Goal: Find specific fact: Find specific fact

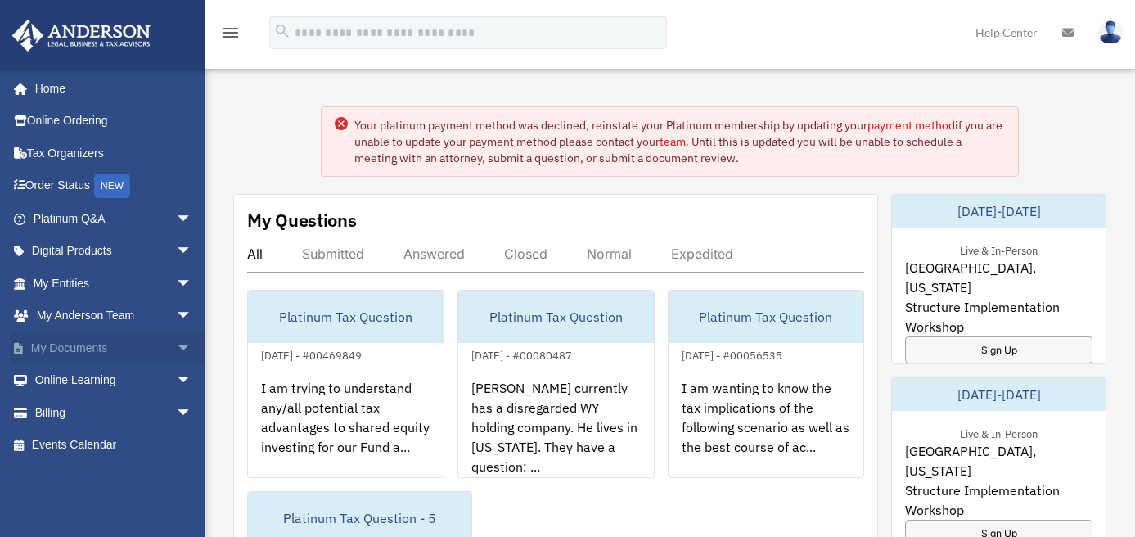
click at [178, 341] on span "arrow_drop_down" at bounding box center [192, 348] width 33 height 34
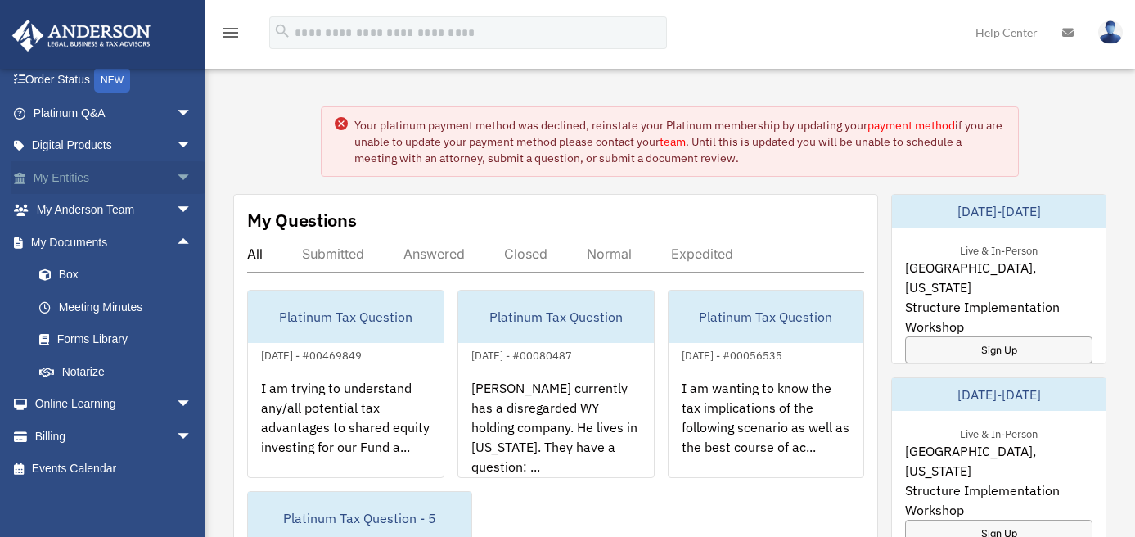
click at [177, 173] on span "arrow_drop_down" at bounding box center [192, 178] width 33 height 34
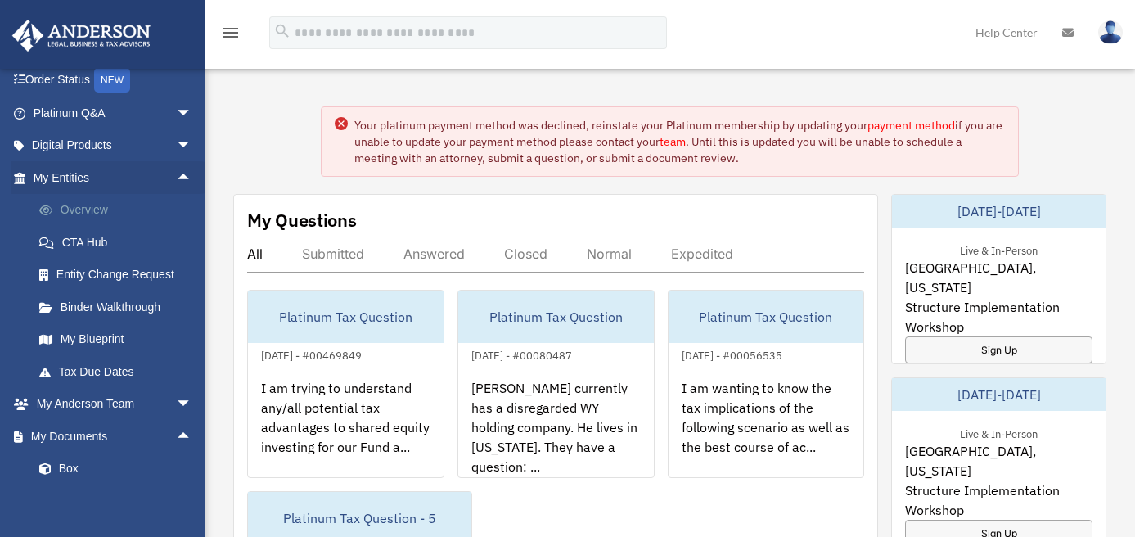
click at [132, 208] on link "Overview" at bounding box center [120, 210] width 194 height 33
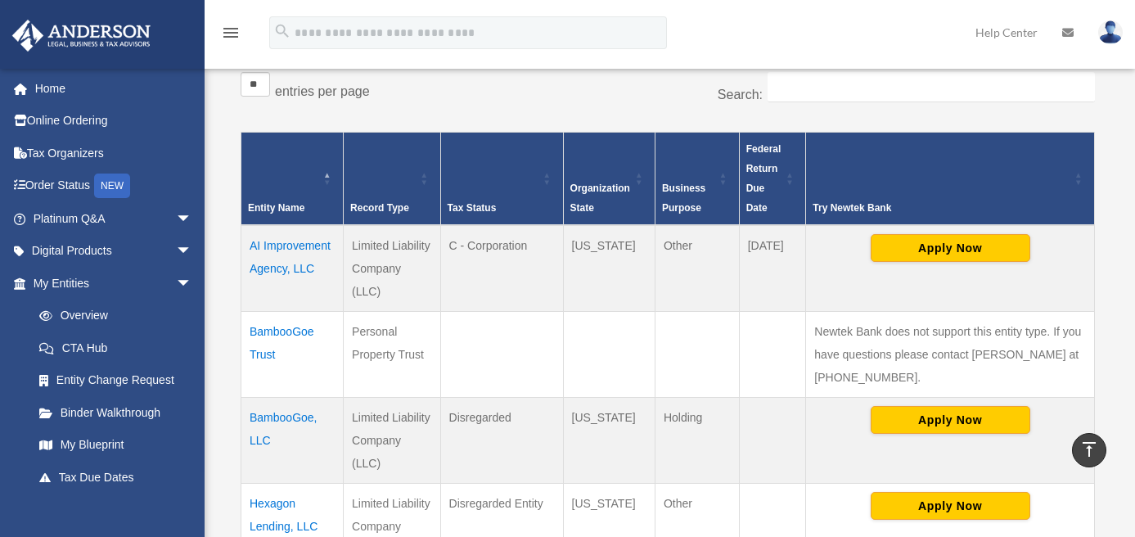
scroll to position [305, 0]
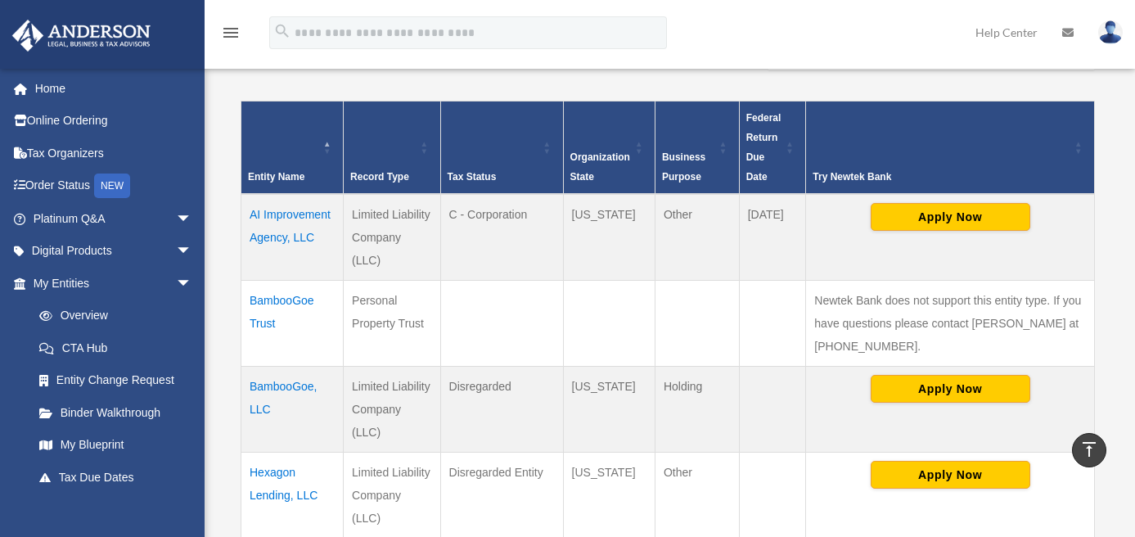
click at [301, 217] on td "AI Improvement Agency, LLC" at bounding box center [292, 237] width 102 height 87
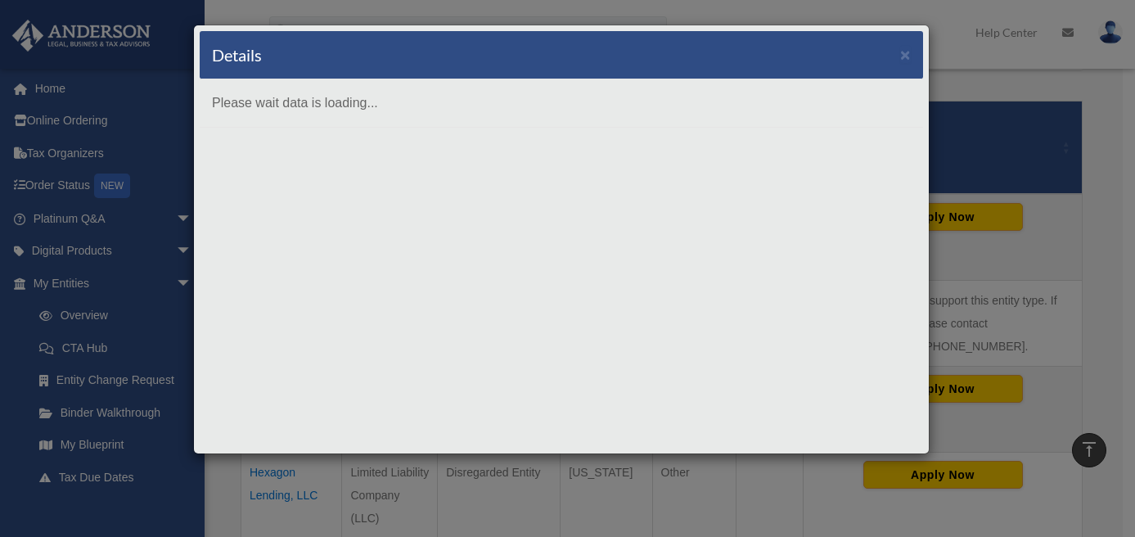
scroll to position [459, 0]
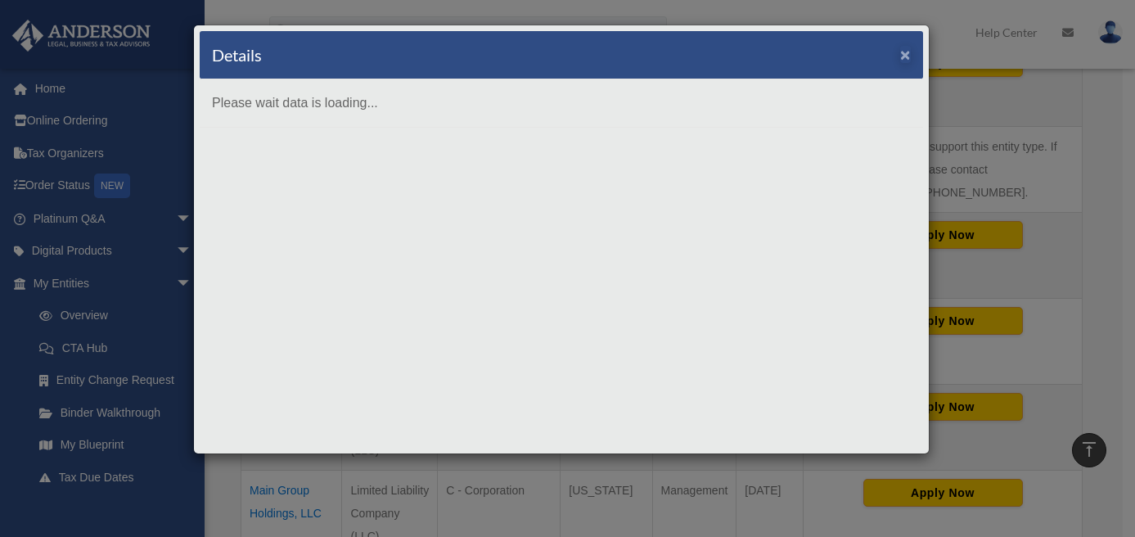
click at [905, 56] on button "×" at bounding box center [905, 54] width 11 height 17
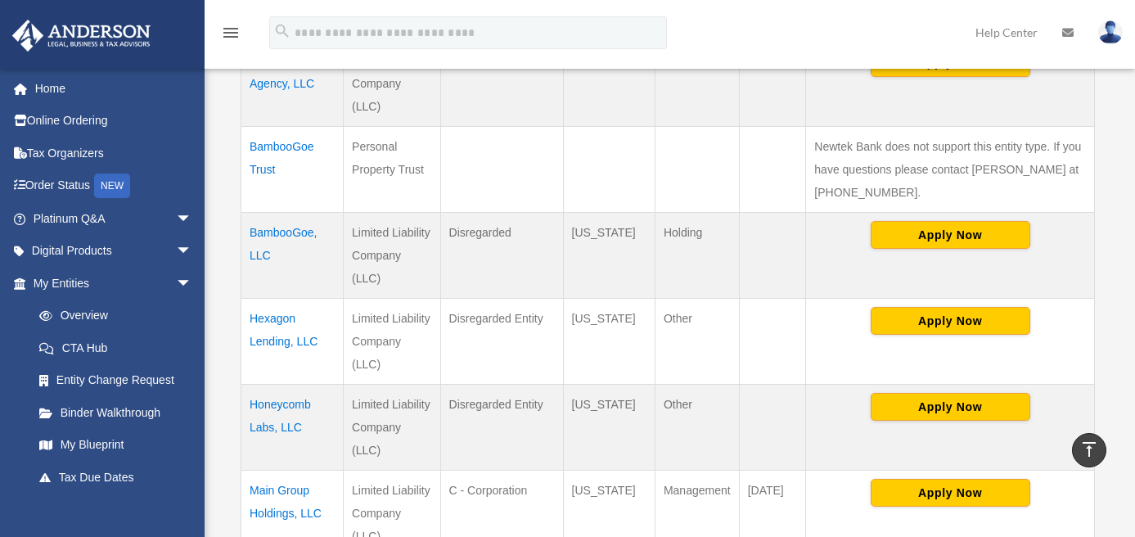
click at [294, 81] on td "AI Improvement Agency, LLC" at bounding box center [292, 83] width 102 height 87
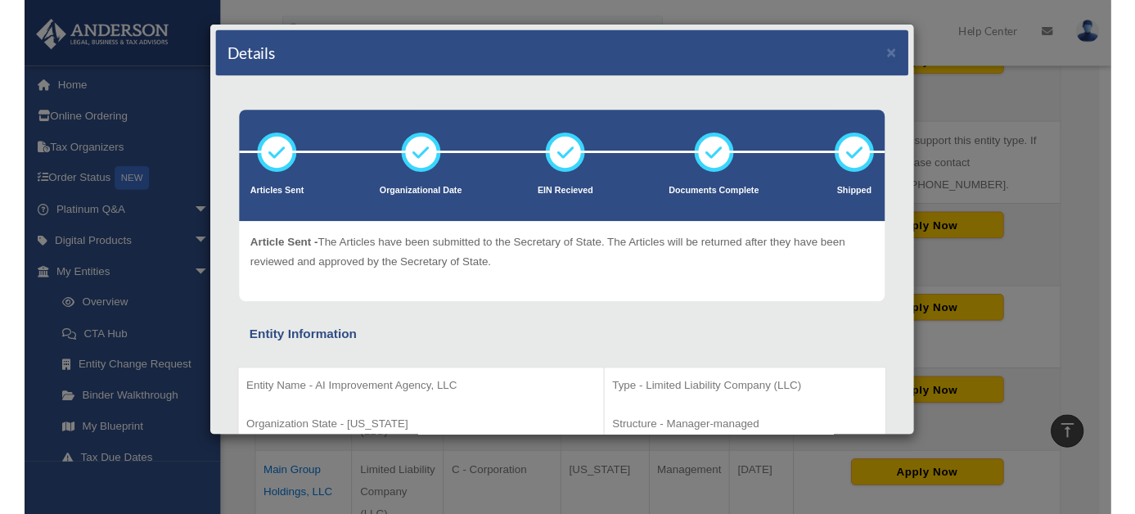
scroll to position [316, 0]
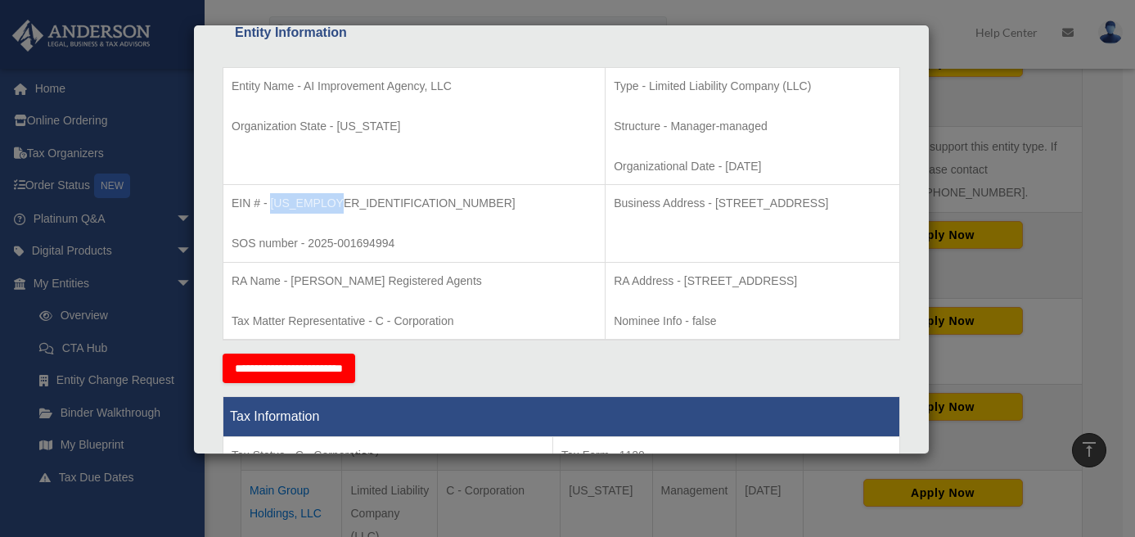
drag, startPoint x: 337, startPoint y: 200, endPoint x: 270, endPoint y: 203, distance: 67.1
click at [270, 203] on p "EIN # - [US_EMPLOYER_IDENTIFICATION_NUMBER]" at bounding box center [414, 203] width 365 height 20
copy p "[US_EMPLOYER_IDENTIFICATION_NUMBER]"
click at [1029, 105] on div "Details × Articles Sent Organizational Date" at bounding box center [567, 268] width 1135 height 537
